Goal: Find contact information: Find contact information

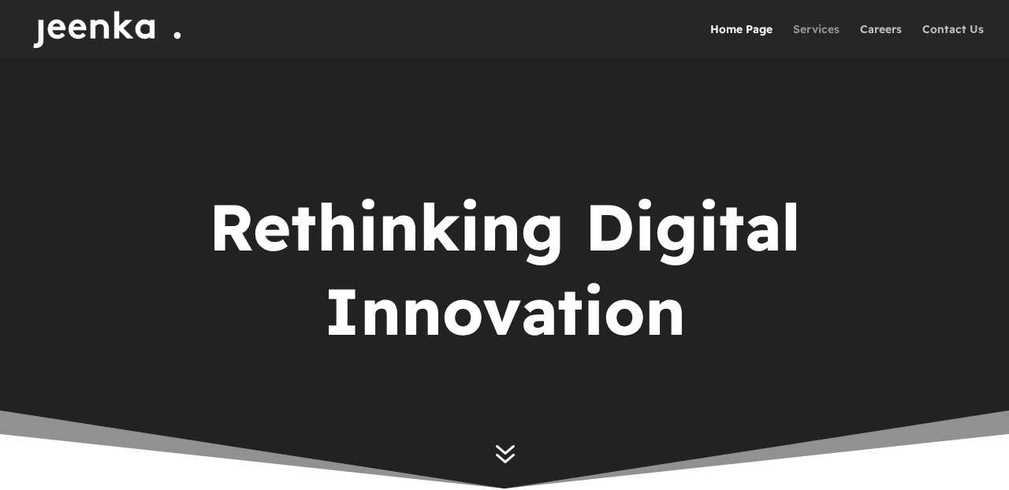
click at [814, 28] on link "Services" at bounding box center [816, 41] width 46 height 35
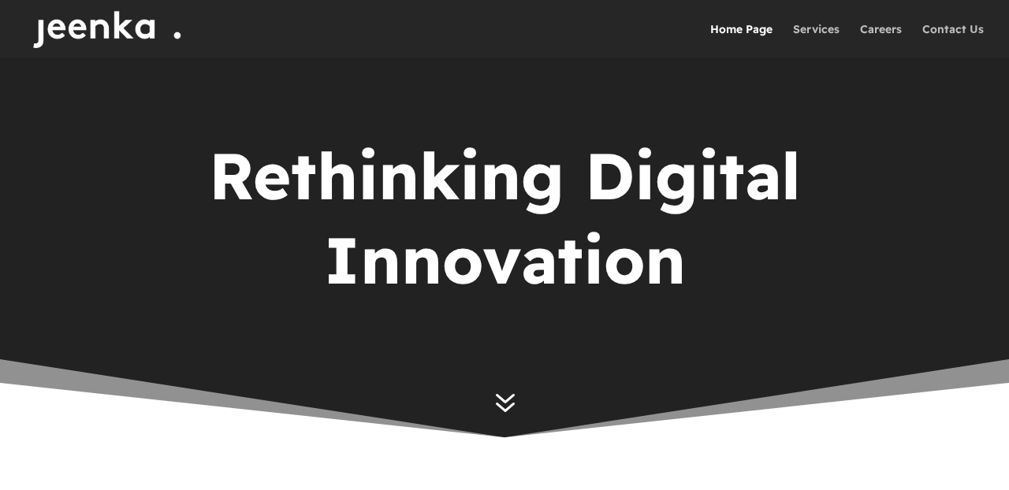
scroll to position [99, 0]
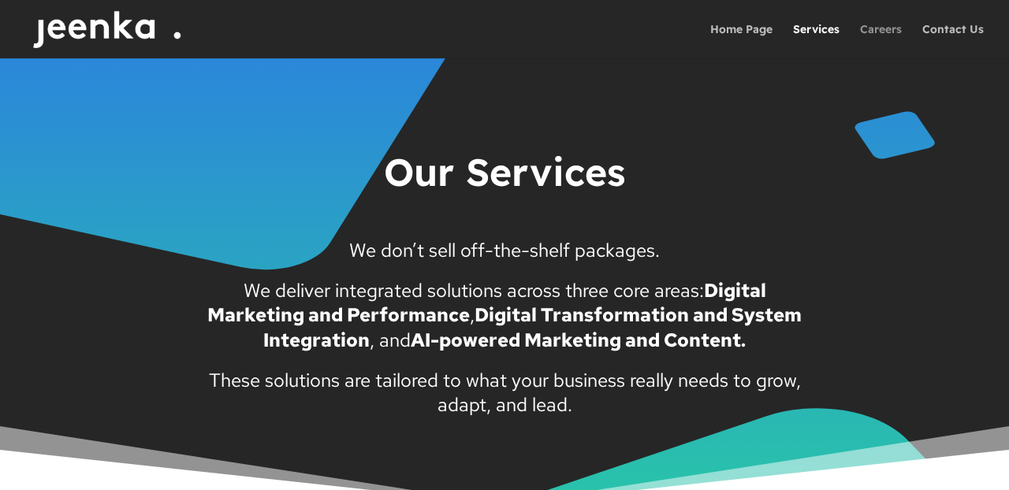
click at [884, 31] on link "Careers" at bounding box center [881, 41] width 42 height 35
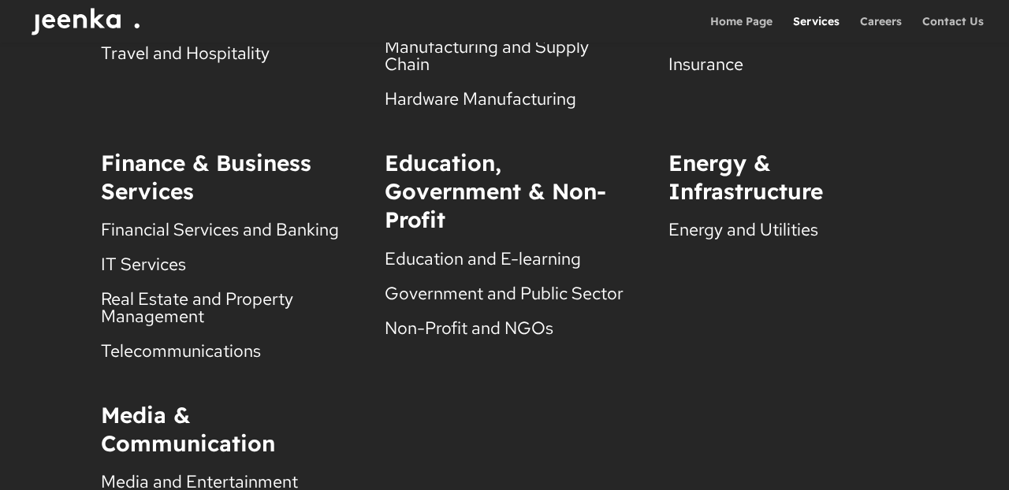
scroll to position [3221, 0]
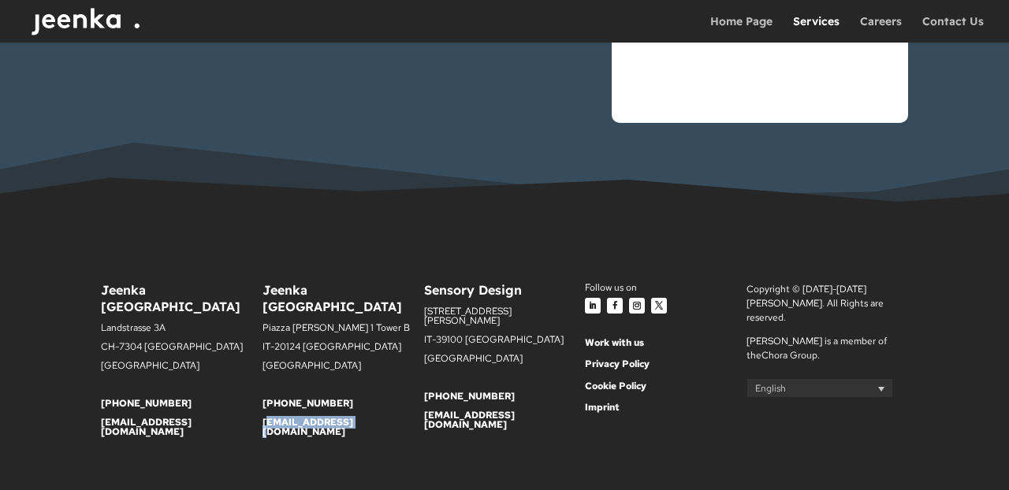
drag, startPoint x: 359, startPoint y: 407, endPoint x: 266, endPoint y: 407, distance: 93.8
click at [266, 418] on p "[EMAIL_ADDRESS][DOMAIN_NAME]" at bounding box center [343, 427] width 162 height 19
copy link "ello@jeenka.com"
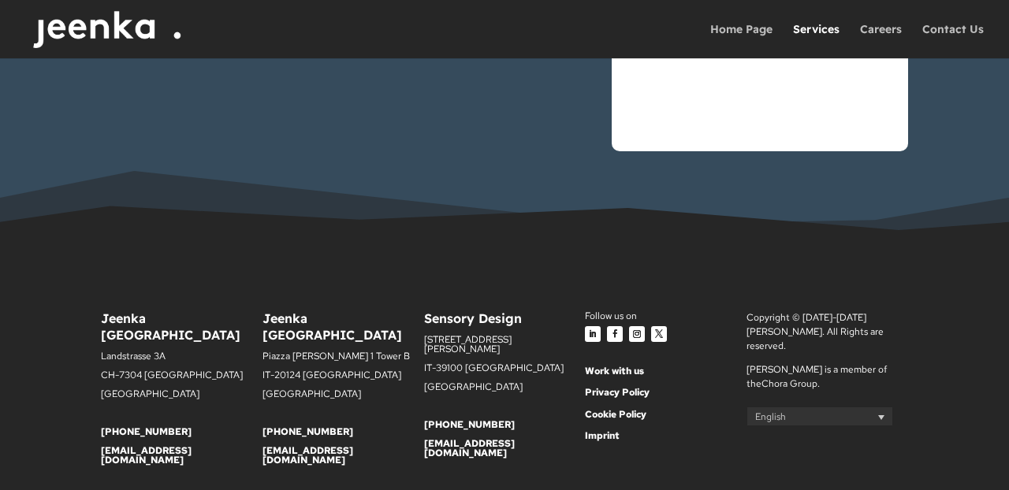
scroll to position [3271, 0]
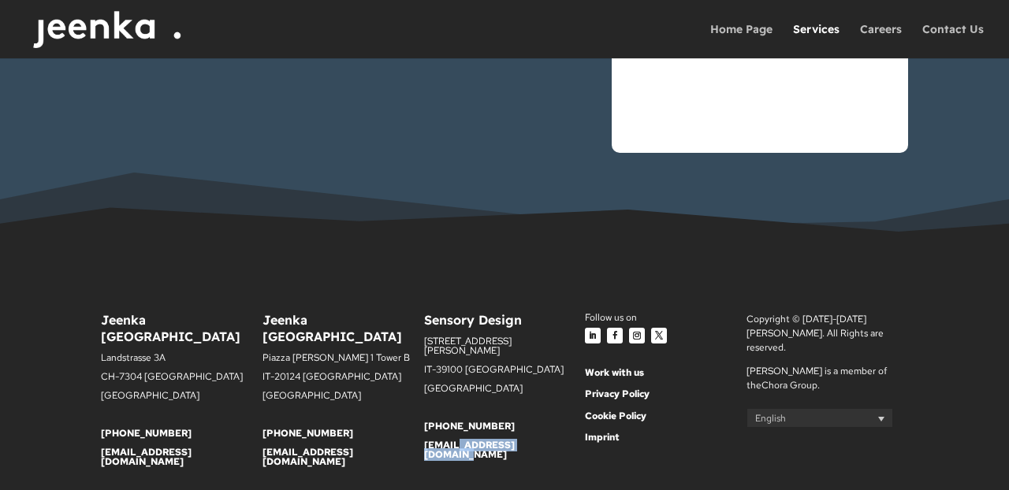
drag, startPoint x: 541, startPoint y: 436, endPoint x: 456, endPoint y: 431, distance: 85.2
click at [456, 440] on p "[EMAIL_ADDRESS][DOMAIN_NAME]" at bounding box center [505, 449] width 162 height 19
copy link "sensorydesign.com"
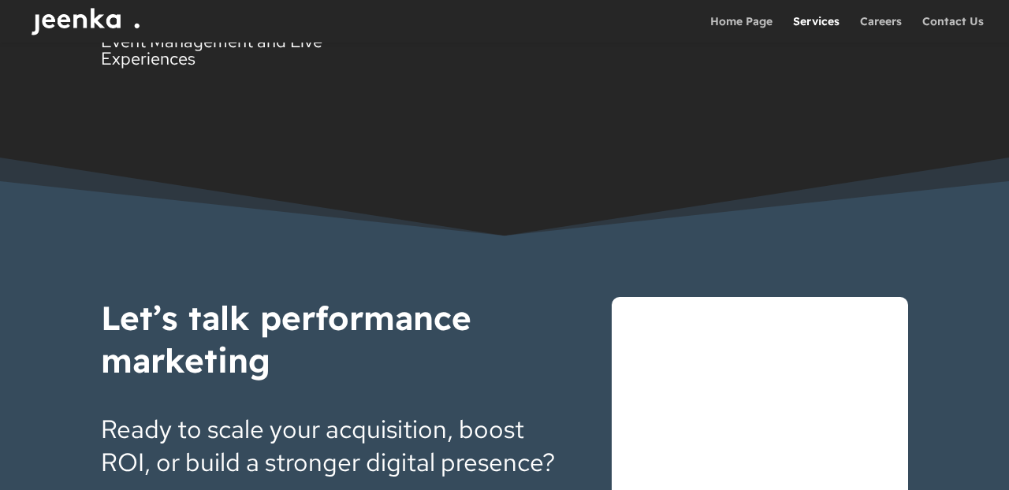
scroll to position [2492, 0]
